Goal: Entertainment & Leisure: Consume media (video, audio)

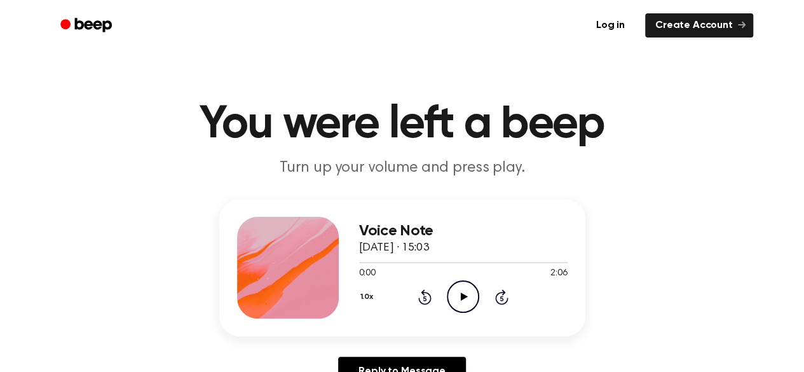
click at [457, 297] on icon "Play Audio" at bounding box center [463, 296] width 32 height 32
click at [457, 297] on icon "Pause Audio" at bounding box center [463, 296] width 32 height 32
click at [455, 287] on icon "Play Audio" at bounding box center [463, 296] width 32 height 32
click at [454, 262] on div at bounding box center [463, 262] width 208 height 1
click at [515, 260] on div at bounding box center [463, 262] width 208 height 10
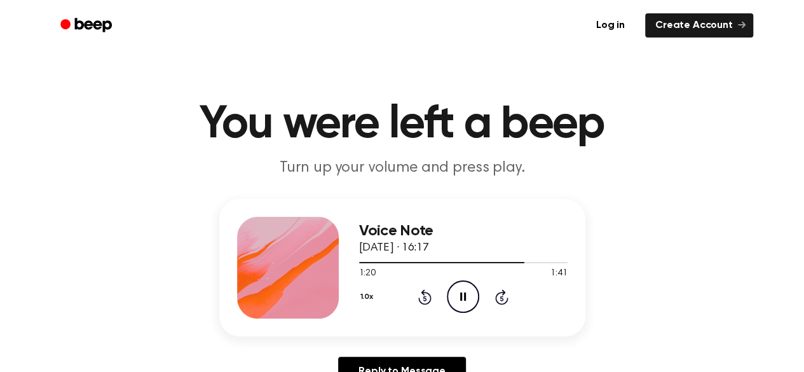
click at [459, 305] on icon "Pause Audio" at bounding box center [463, 296] width 32 height 32
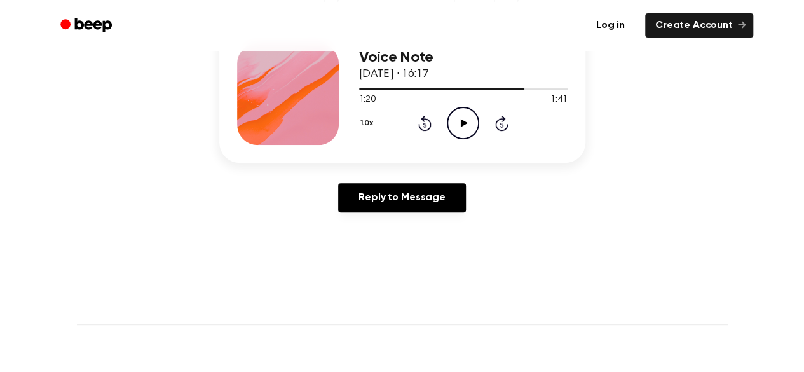
scroll to position [254, 0]
